Goal: Communication & Community: Ask a question

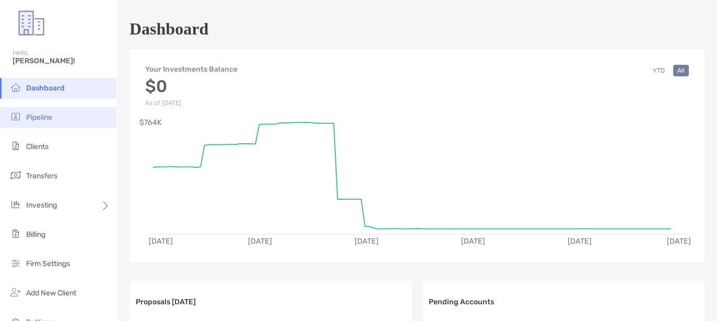
click at [33, 123] on li "Pipeline" at bounding box center [58, 117] width 117 height 21
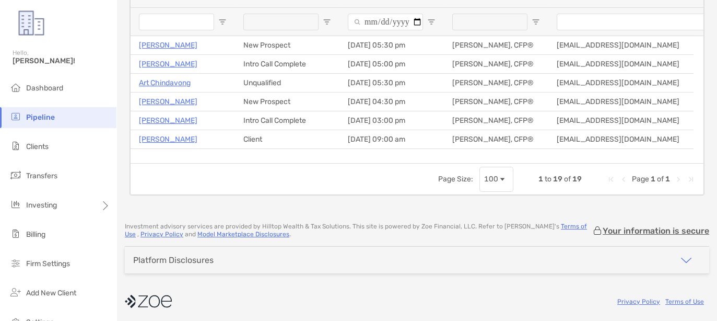
scroll to position [118, 0]
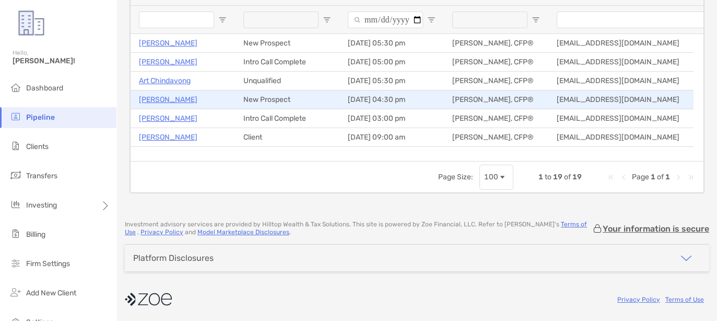
click at [173, 96] on p "[PERSON_NAME]" at bounding box center [168, 99] width 59 height 13
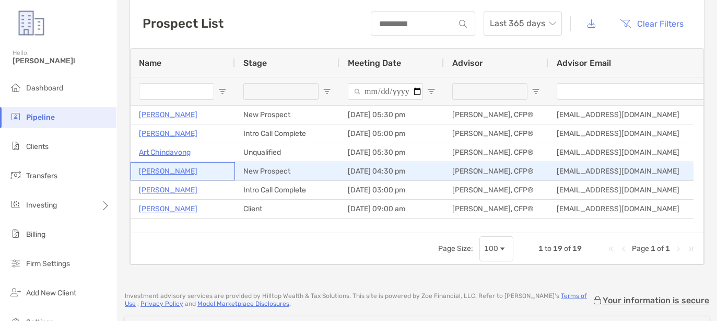
scroll to position [0, 0]
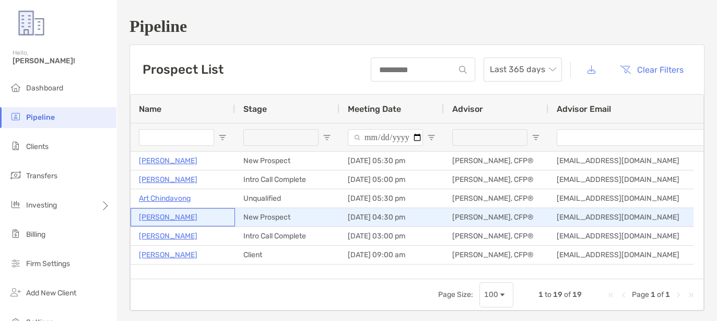
click at [182, 214] on p "[PERSON_NAME]" at bounding box center [168, 217] width 59 height 13
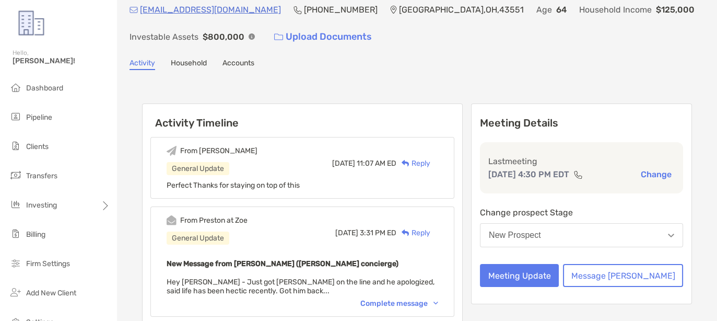
scroll to position [65, 0]
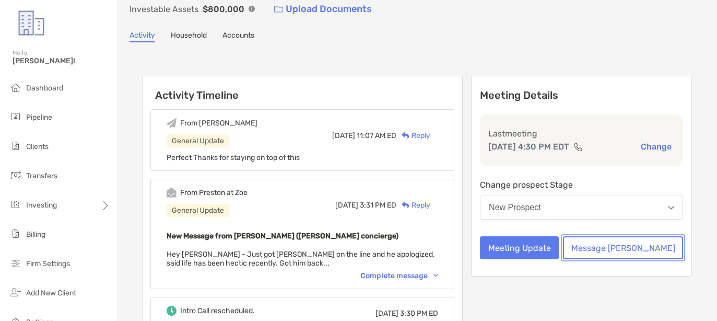
click at [645, 251] on button "Message Zoe" at bounding box center [623, 247] width 120 height 23
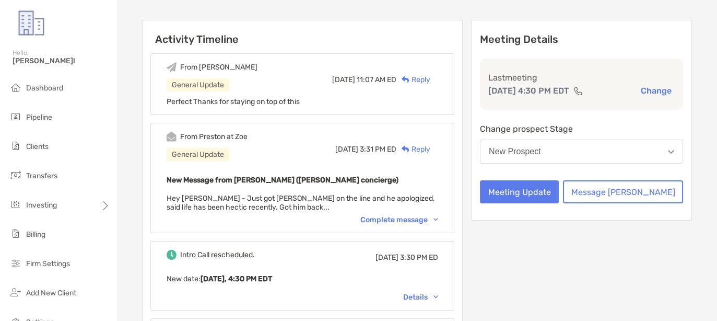
scroll to position [131, 0]
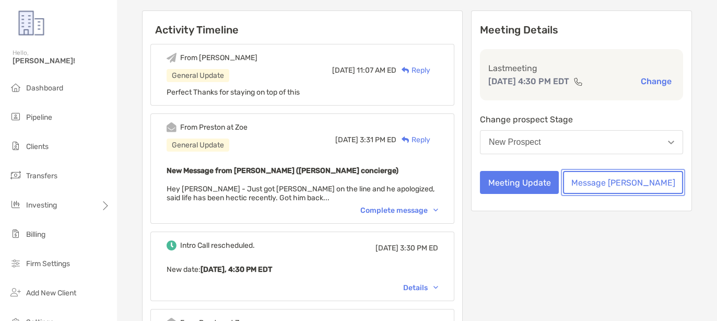
click at [644, 187] on button "Message [PERSON_NAME]" at bounding box center [623, 182] width 120 height 23
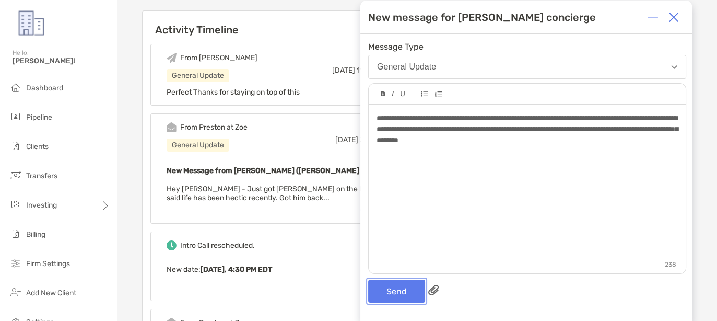
click at [393, 283] on button "Send" at bounding box center [396, 291] width 57 height 23
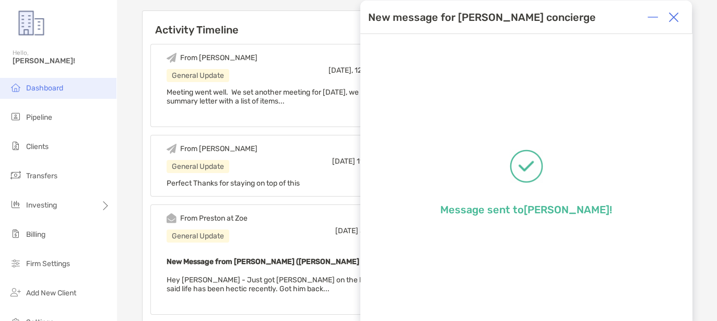
click at [34, 92] on span "Dashboard" at bounding box center [44, 88] width 37 height 9
